Goal: Communication & Community: Participate in discussion

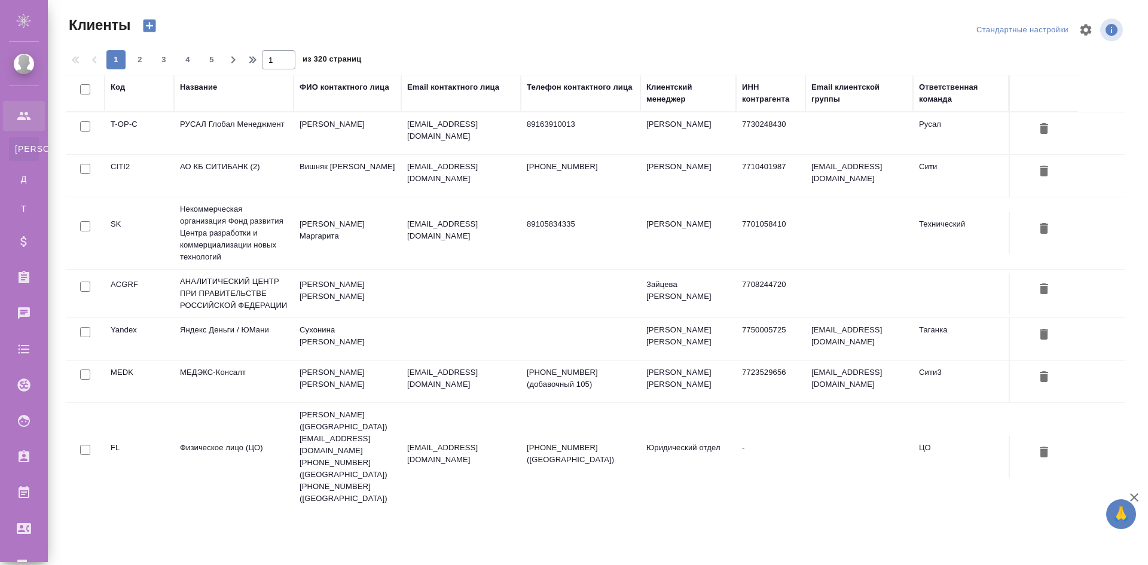
select select "RU"
click at [24, 307] on div "Чаты" at bounding box center [9, 313] width 30 height 18
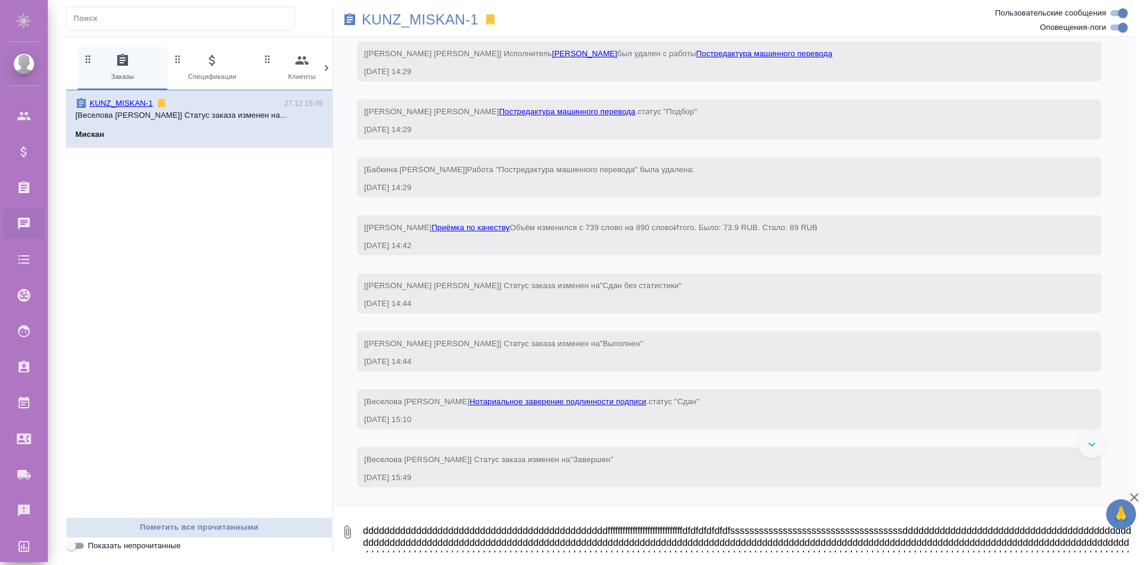
click at [469, 520] on textarea "ddddddddddddddddddddddddddddddddddddddddddddddffffffffffffffffffffffffffffffdfd…" at bounding box center [748, 532] width 773 height 41
click at [462, 527] on textarea "ddddddddddddddddddddddddddddddddddddddddddddddffffffffffffffffffffffffffffffdfd…" at bounding box center [748, 532] width 773 height 41
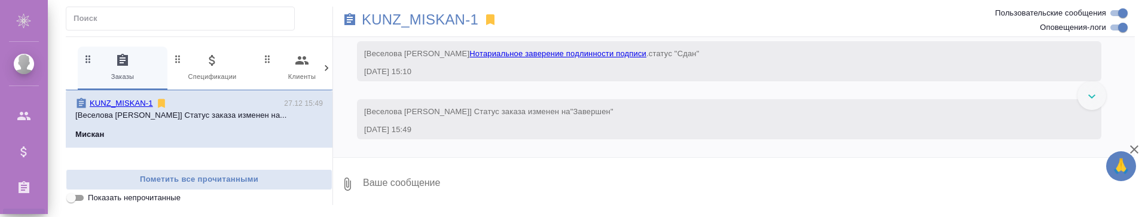
click at [243, 111] on span "KUNZ_MISKAN-1 27.12 15:49 [[PERSON_NAME] Юлия] Статус заказа изменен на... [GEO…" at bounding box center [199, 118] width 248 height 43
